Goal: Find specific page/section: Find specific page/section

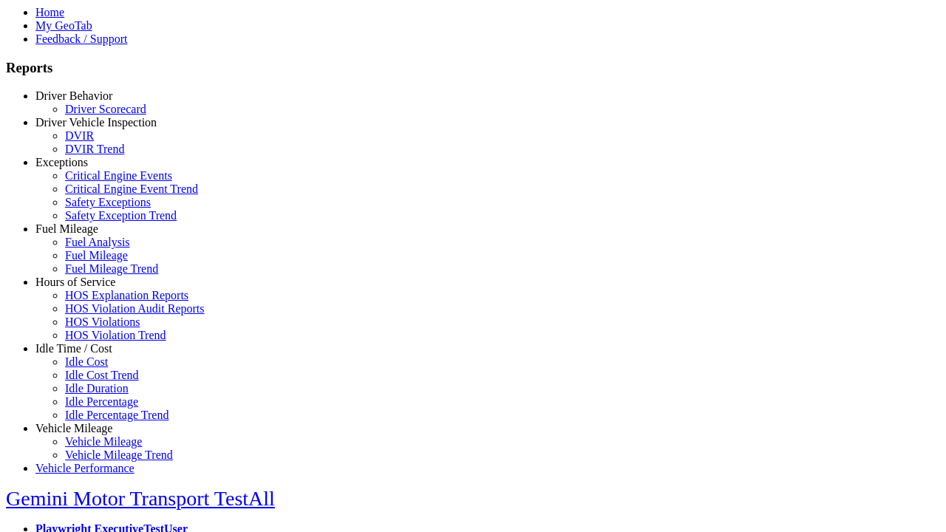
click at [85, 102] on link "Driver Behavior" at bounding box center [73, 95] width 77 height 13
click at [96, 115] on link "Driver Scorecard" at bounding box center [105, 109] width 81 height 13
